Goal: Complete application form: Complete application form

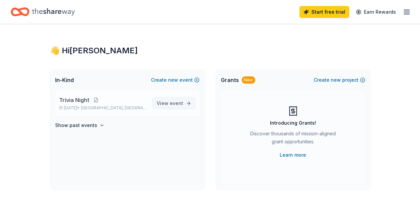
click at [170, 103] on span "View event" at bounding box center [170, 103] width 26 height 8
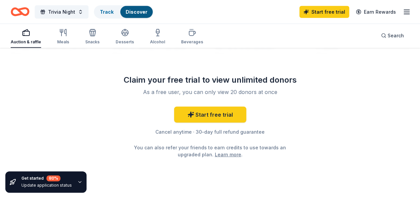
scroll to position [822, 0]
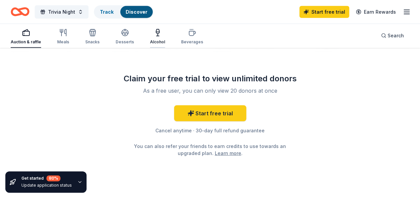
click at [162, 42] on div "Alcohol" at bounding box center [157, 41] width 15 height 5
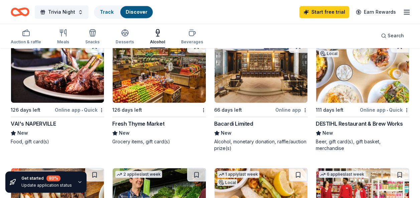
scroll to position [465, 0]
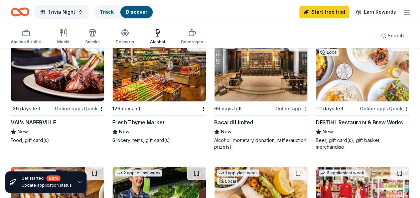
click at [57, 77] on img at bounding box center [57, 69] width 93 height 63
click at [242, 95] on img at bounding box center [260, 69] width 93 height 63
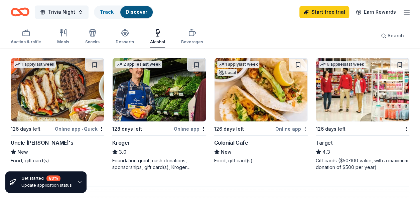
scroll to position [581, 0]
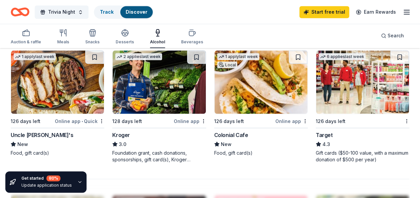
click at [138, 98] on img at bounding box center [158, 81] width 93 height 63
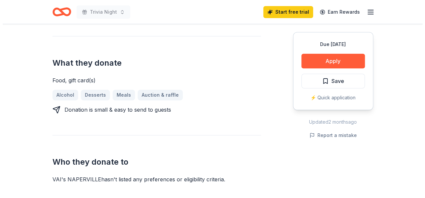
scroll to position [258, 0]
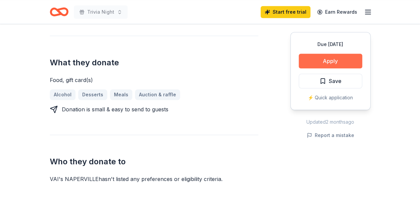
click at [328, 61] on button "Apply" at bounding box center [329, 61] width 63 height 15
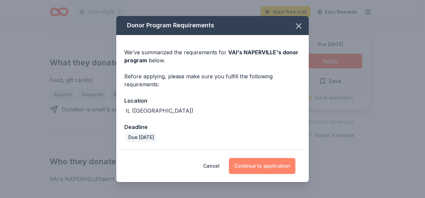
click at [249, 168] on button "Continue to application" at bounding box center [262, 166] width 66 height 16
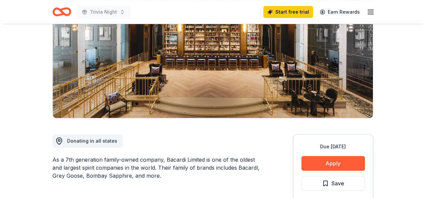
scroll to position [129, 0]
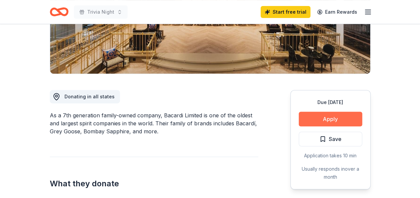
click at [341, 121] on button "Apply" at bounding box center [329, 119] width 63 height 15
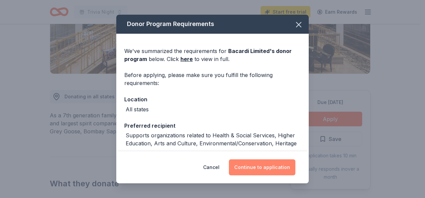
click at [265, 168] on button "Continue to application" at bounding box center [262, 168] width 66 height 16
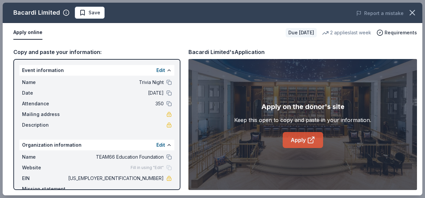
click at [303, 139] on link "Apply" at bounding box center [302, 140] width 40 height 16
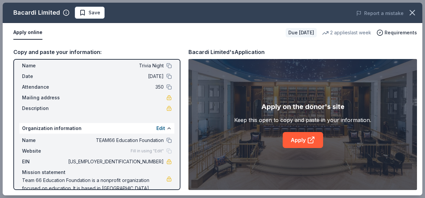
scroll to position [36, 0]
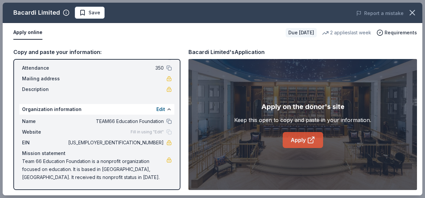
click at [296, 135] on link "Apply" at bounding box center [302, 140] width 40 height 16
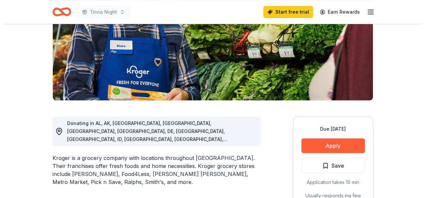
scroll to position [120, 0]
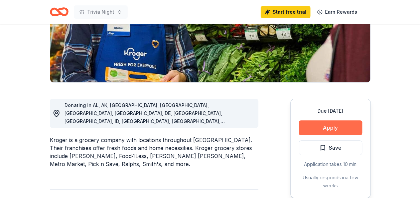
click at [341, 135] on button "Apply" at bounding box center [329, 127] width 63 height 15
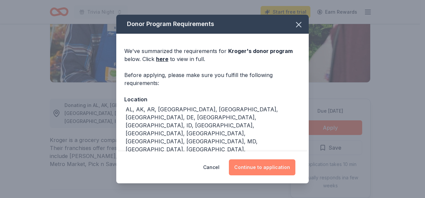
click at [262, 170] on button "Continue to application" at bounding box center [262, 168] width 66 height 16
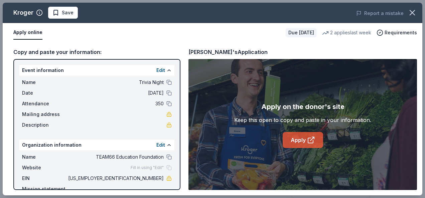
click at [297, 141] on link "Apply" at bounding box center [302, 140] width 40 height 16
